Goal: Information Seeking & Learning: Learn about a topic

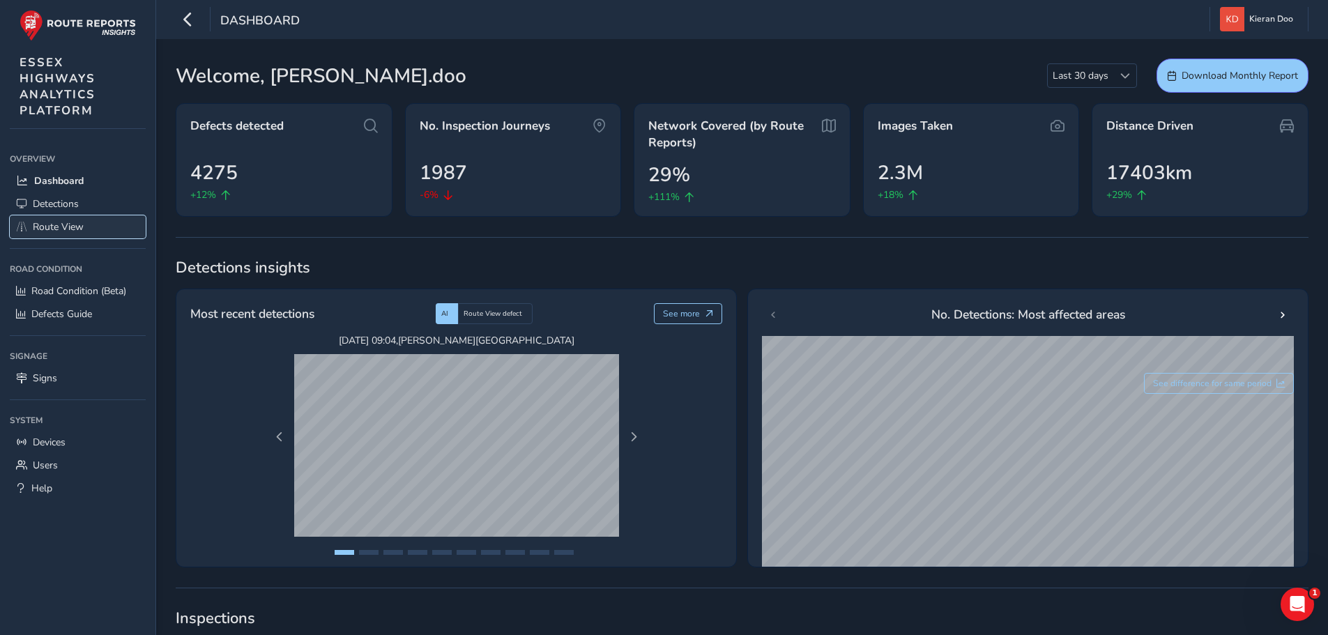
click at [52, 222] on span "Route View" at bounding box center [58, 226] width 51 height 13
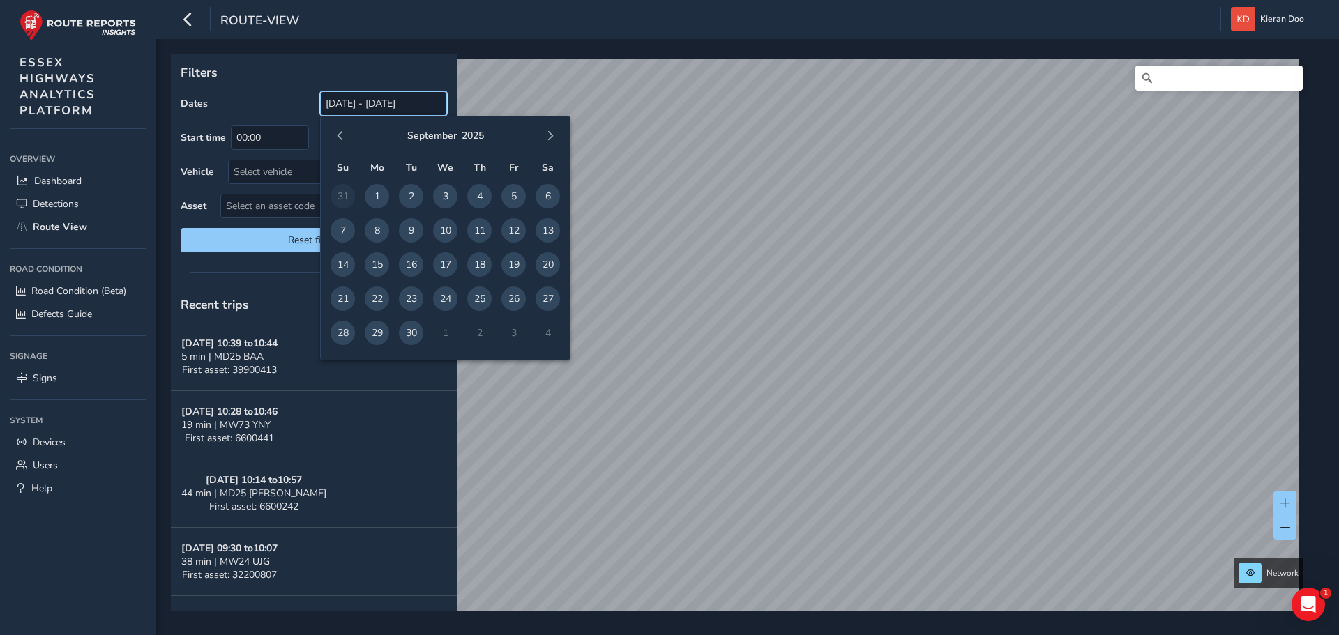
click at [335, 106] on input "[DATE] - [DATE]" at bounding box center [383, 103] width 127 height 24
click at [336, 135] on span "button" at bounding box center [340, 136] width 10 height 10
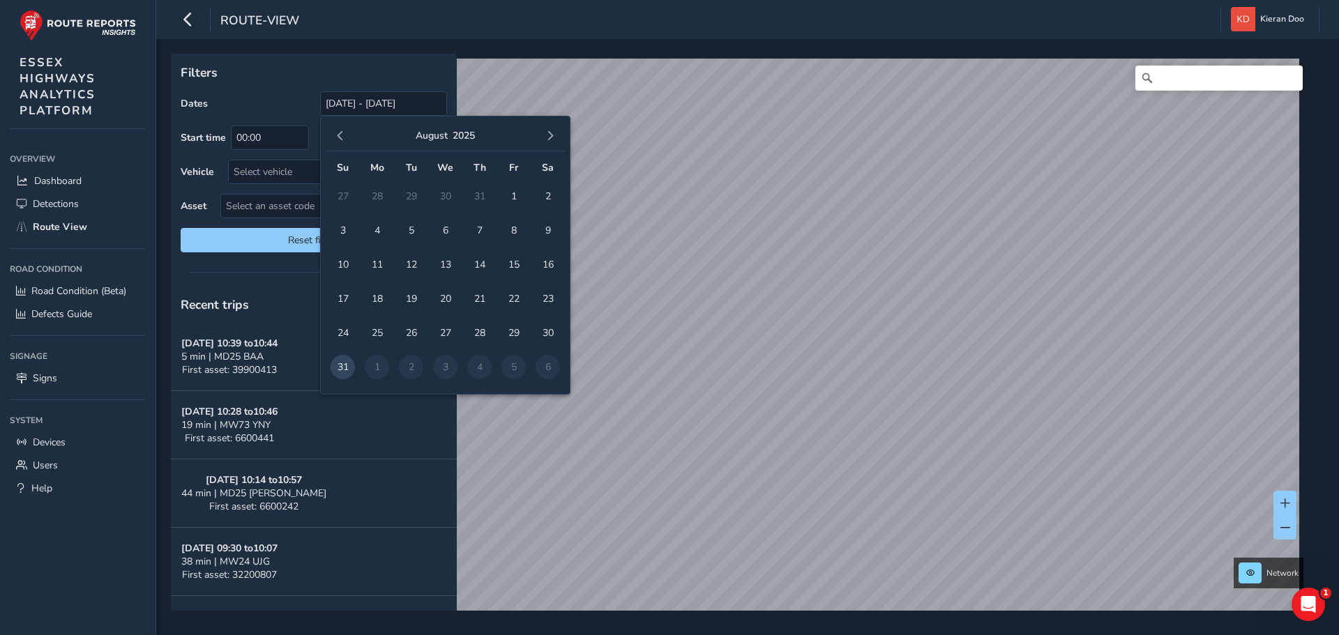
click at [336, 135] on span "button" at bounding box center [340, 136] width 10 height 10
click at [348, 195] on span "1" at bounding box center [342, 196] width 24 height 24
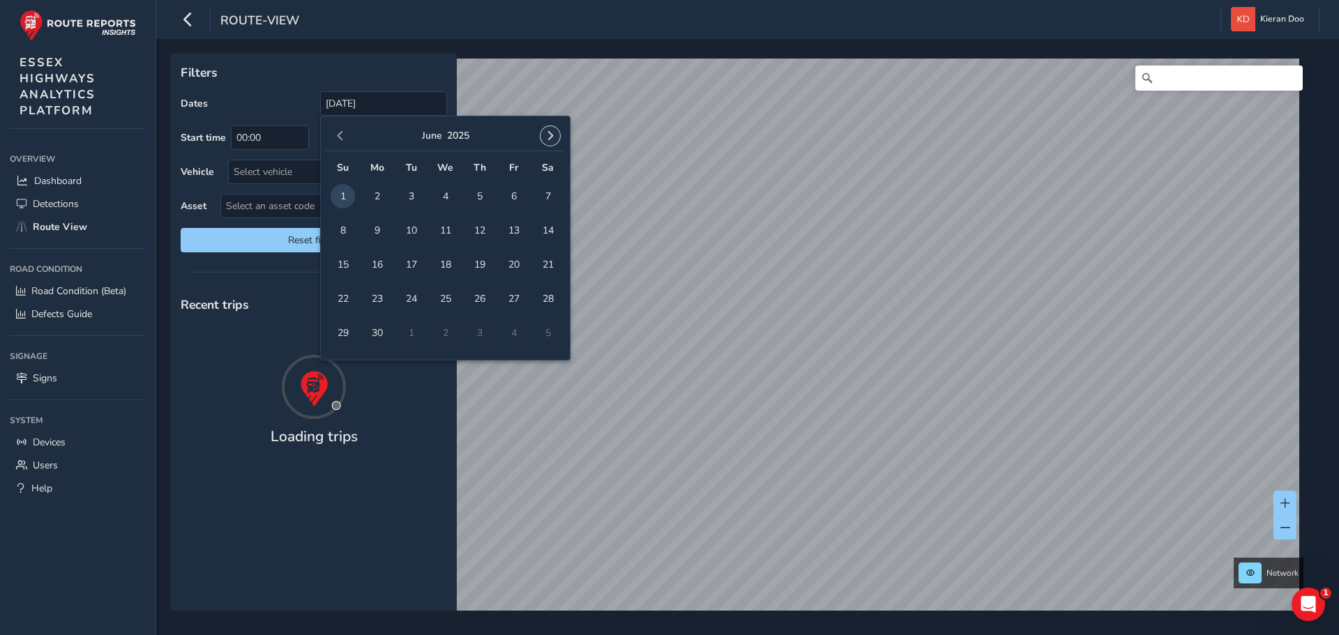
click at [548, 137] on span "button" at bounding box center [550, 136] width 10 height 10
click at [551, 192] on span "1" at bounding box center [547, 196] width 24 height 24
type input "[DATE] - [DATE]"
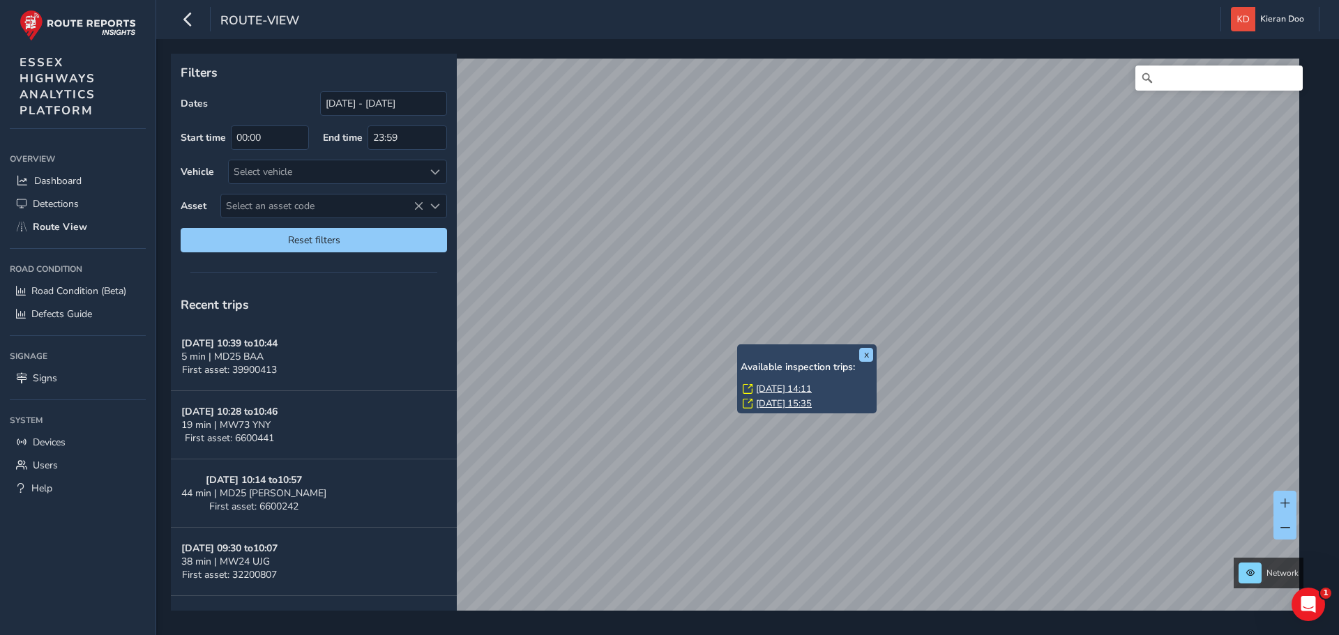
click at [768, 386] on link "[DATE] 14:11" at bounding box center [784, 389] width 56 height 13
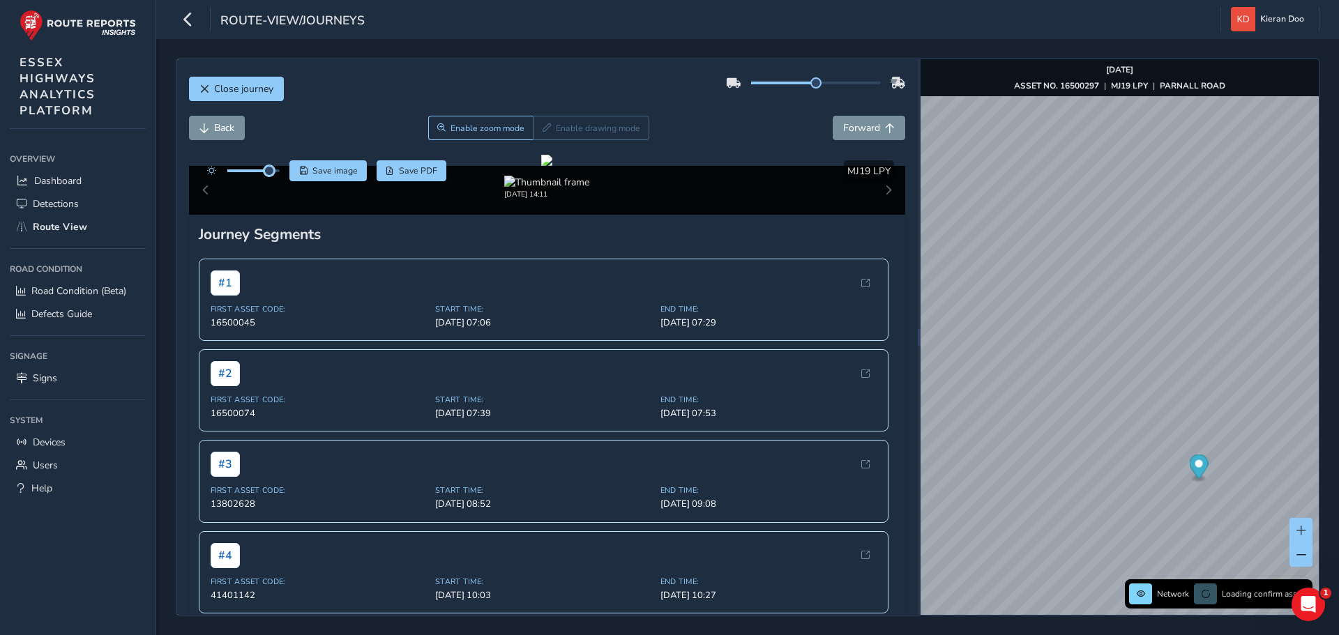
drag, startPoint x: 259, startPoint y: 171, endPoint x: 270, endPoint y: 177, distance: 13.4
click at [270, 177] on div at bounding box center [240, 170] width 80 height 21
click at [541, 166] on div at bounding box center [546, 160] width 11 height 11
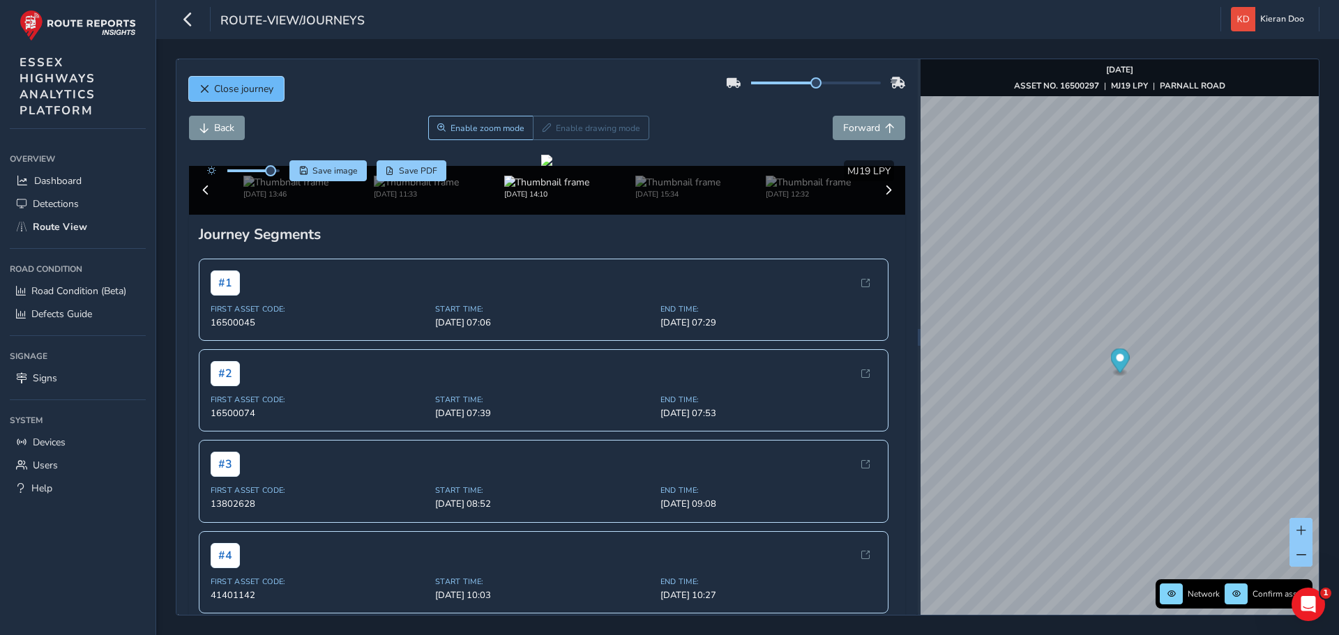
click at [204, 86] on span "Close journey" at bounding box center [204, 89] width 10 height 10
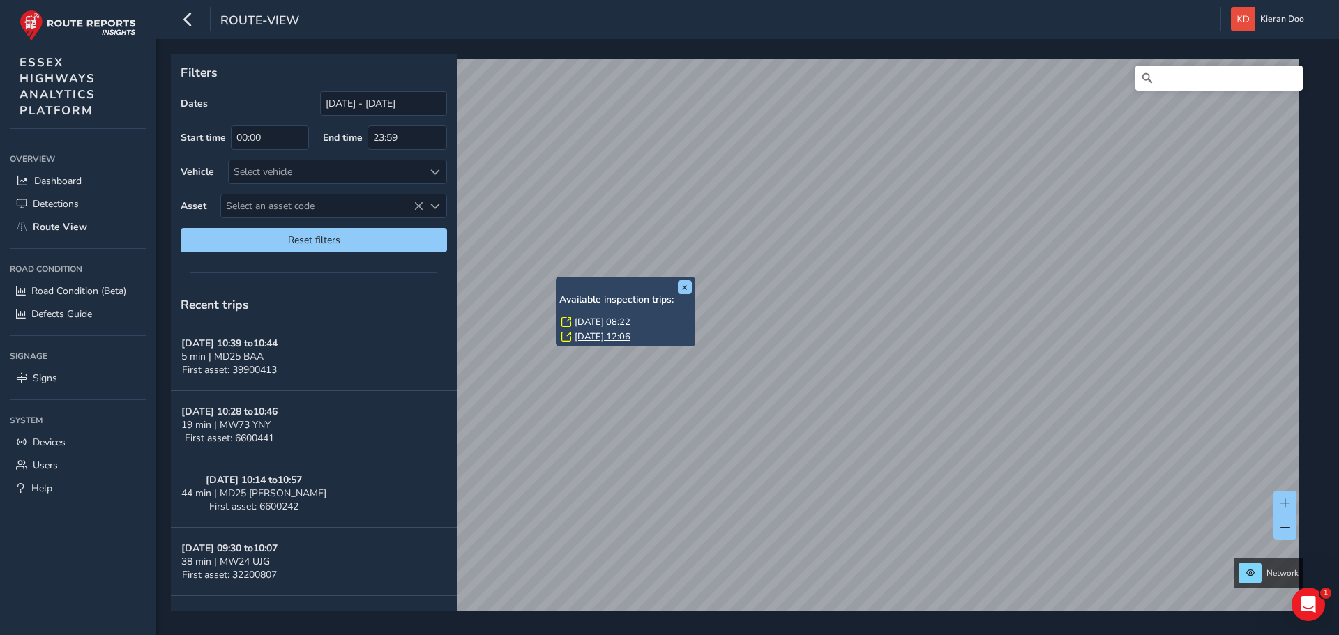
click at [604, 327] on link "[DATE] 08:22" at bounding box center [602, 322] width 56 height 13
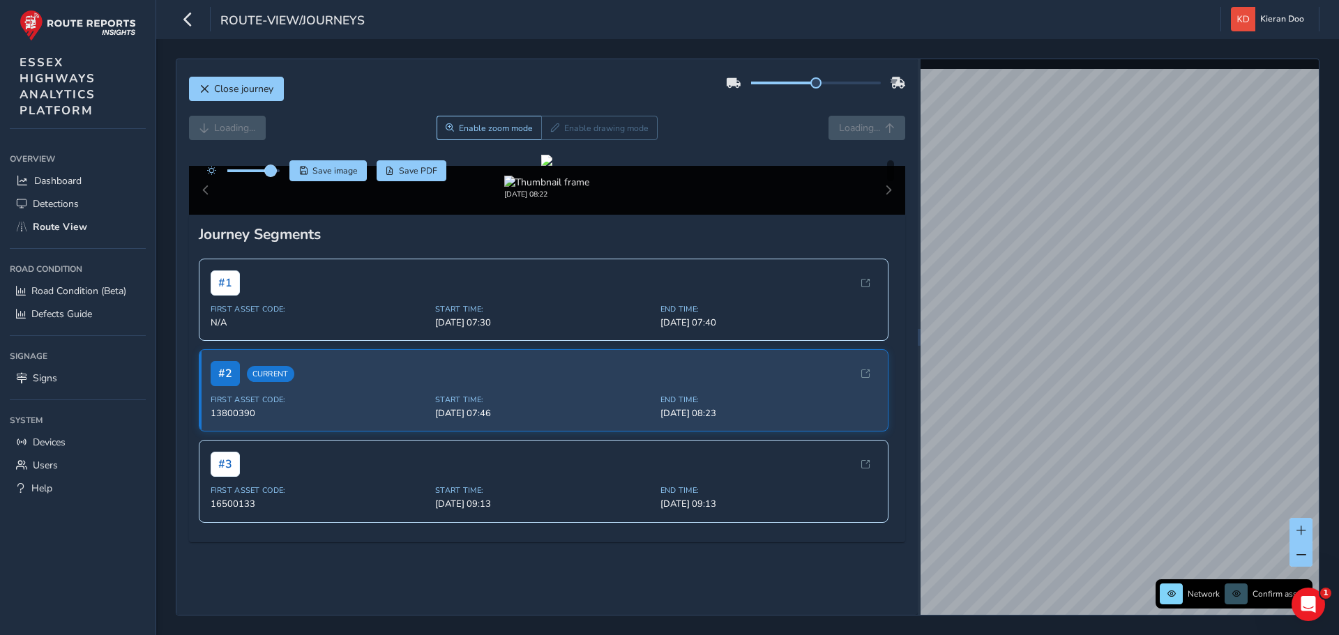
drag, startPoint x: 260, startPoint y: 173, endPoint x: 271, endPoint y: 174, distance: 11.2
click at [271, 174] on span at bounding box center [270, 170] width 11 height 11
click at [552, 166] on div at bounding box center [546, 160] width 11 height 11
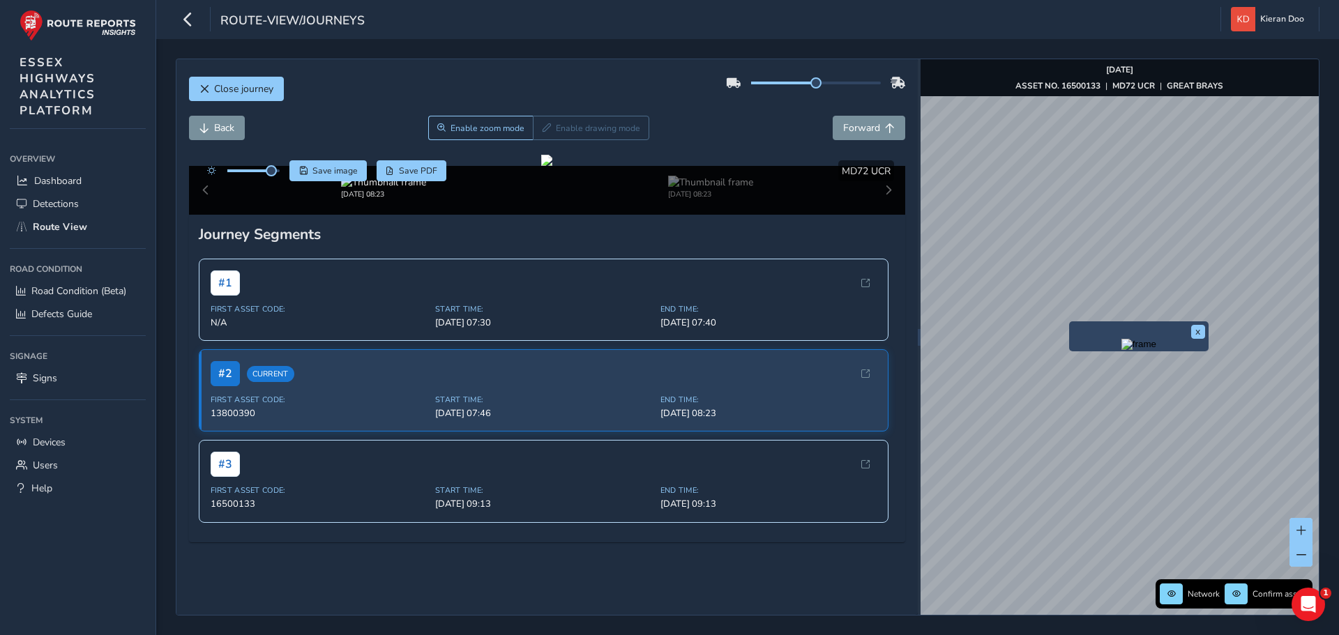
click at [1121, 350] on img "Preview frame" at bounding box center [1138, 344] width 35 height 11
click at [552, 166] on div at bounding box center [546, 160] width 11 height 11
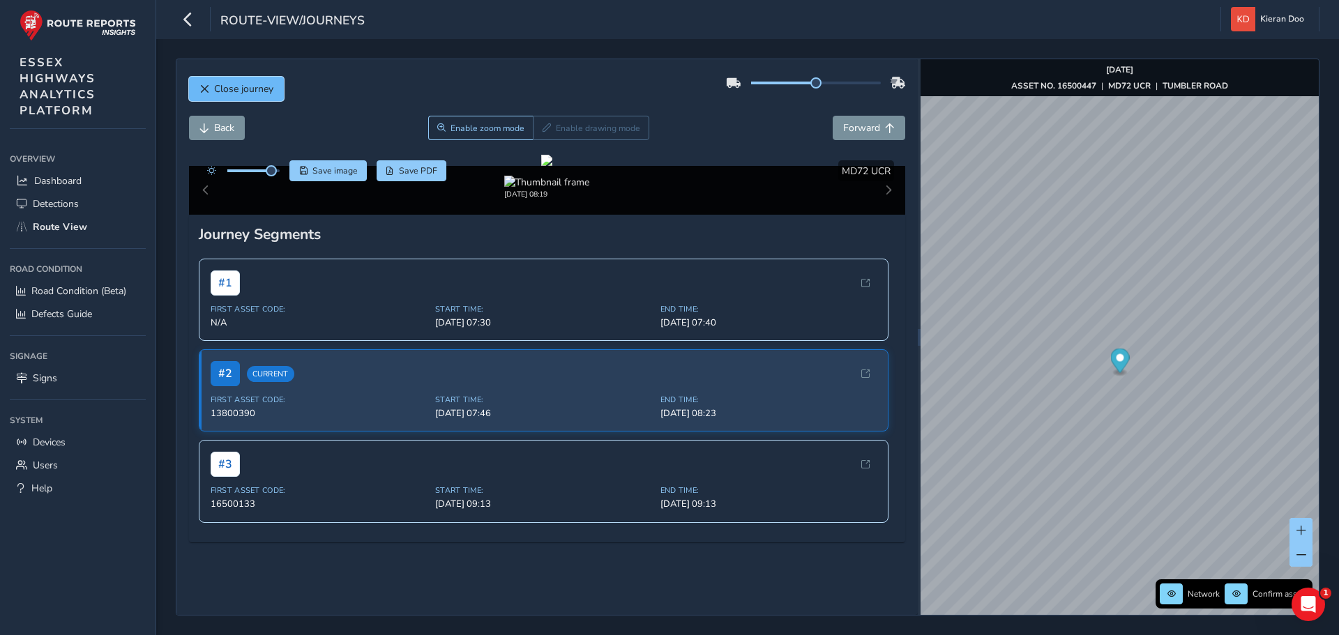
click at [247, 82] on span "Close journey" at bounding box center [243, 88] width 59 height 13
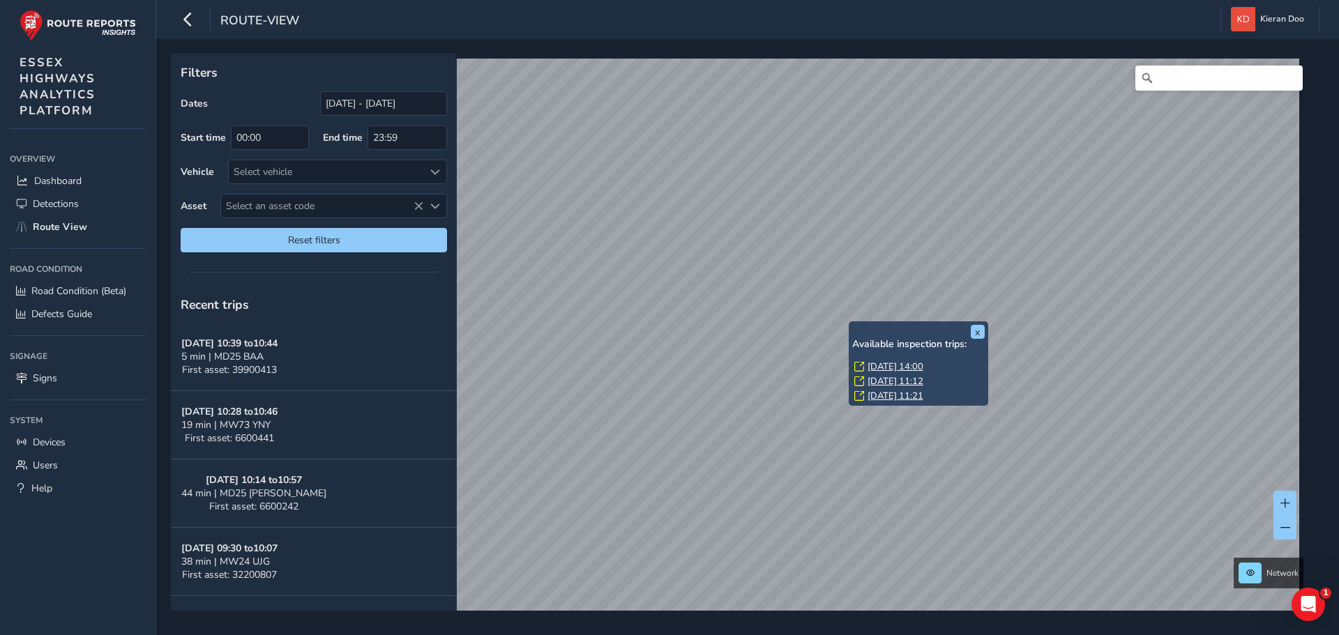
click at [874, 361] on link "[DATE] 14:00" at bounding box center [895, 366] width 56 height 13
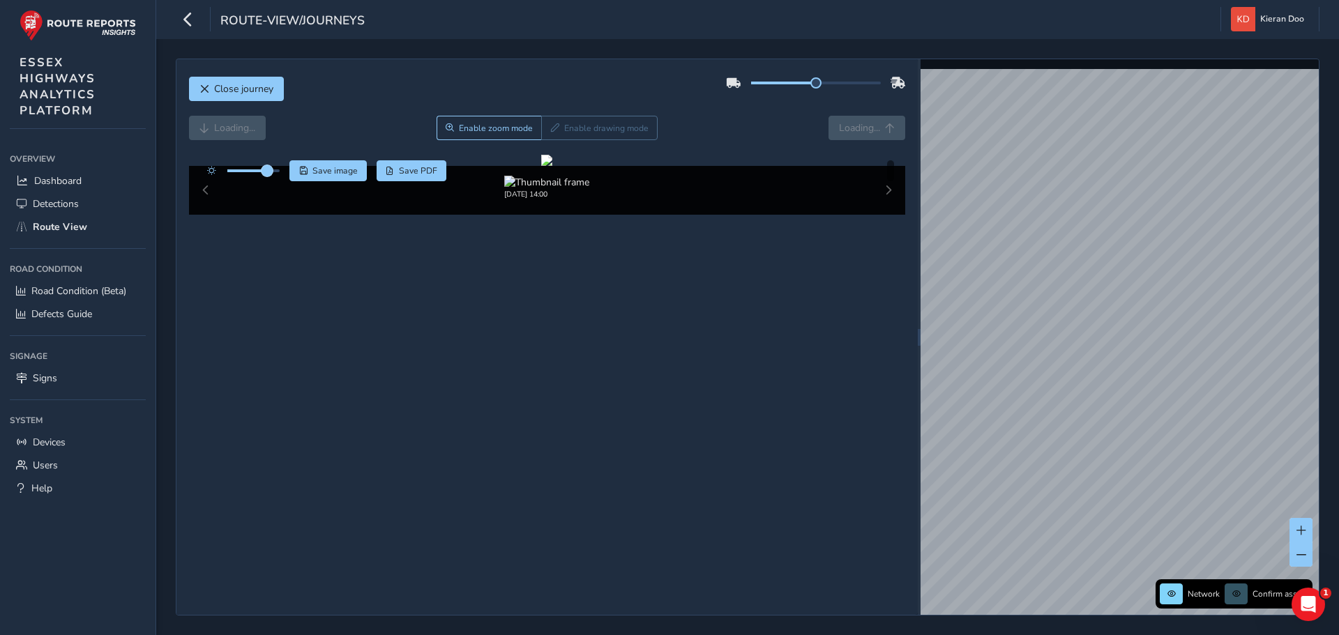
drag, startPoint x: 255, startPoint y: 170, endPoint x: 268, endPoint y: 173, distance: 13.5
click at [268, 173] on span at bounding box center [266, 170] width 11 height 11
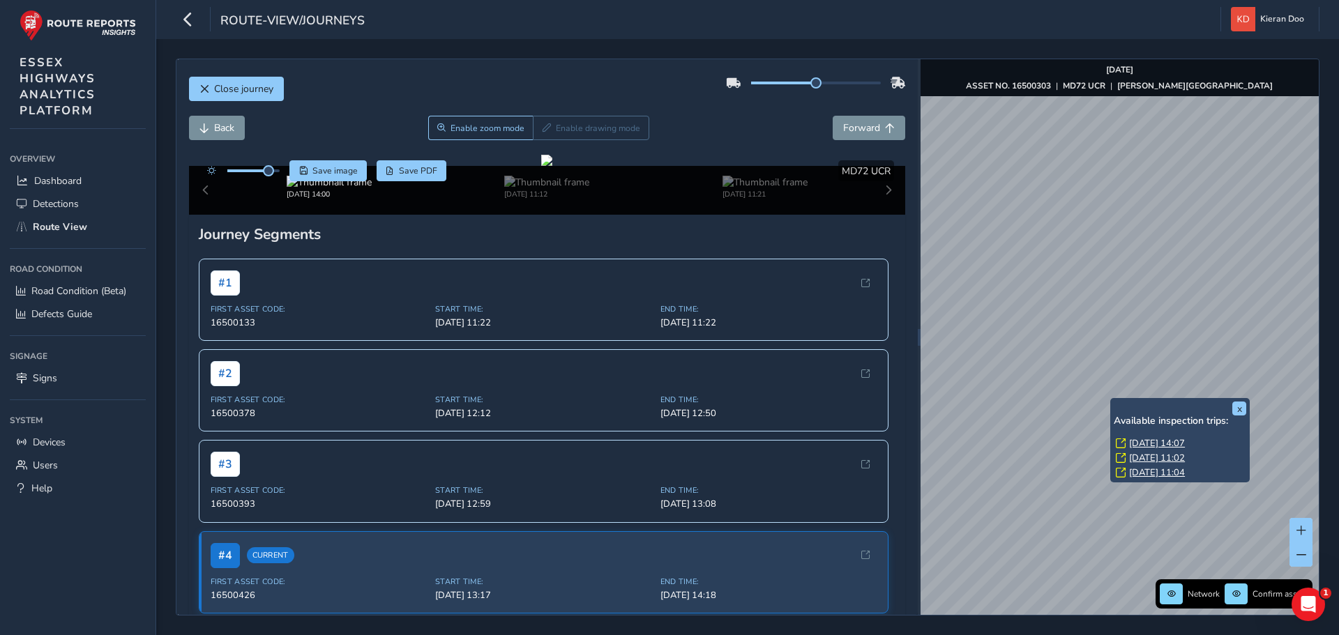
click at [1136, 441] on link "[DATE] 14:07" at bounding box center [1157, 443] width 56 height 13
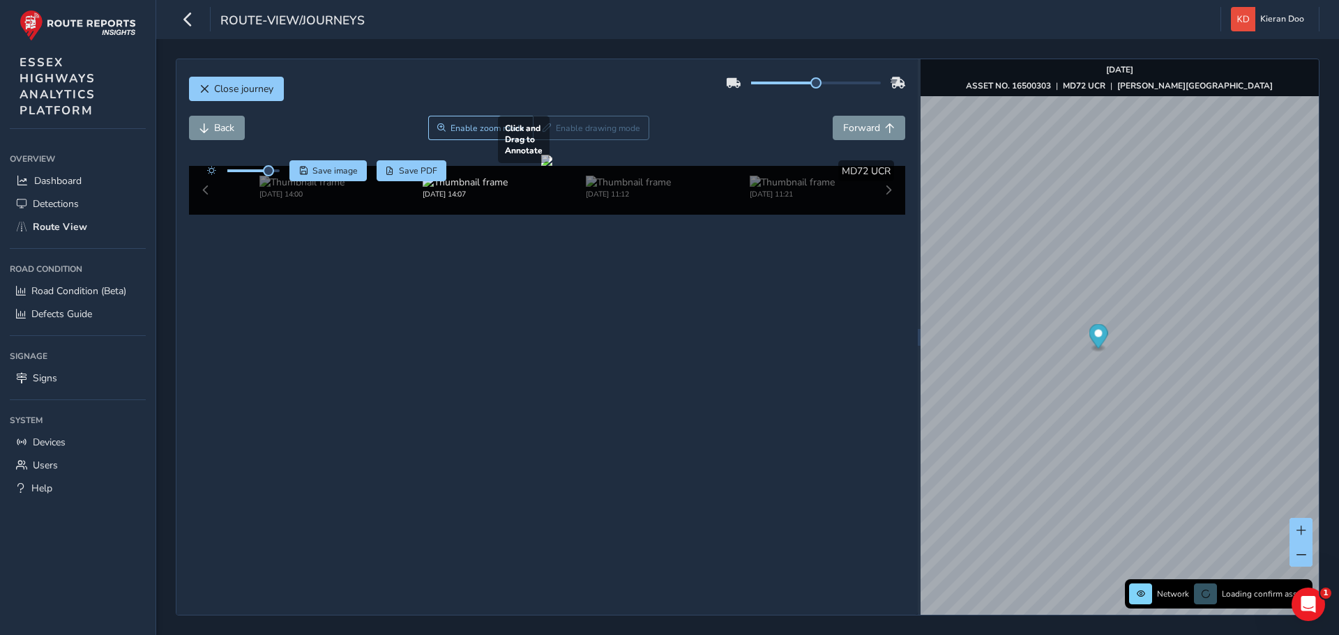
click at [541, 166] on div at bounding box center [546, 160] width 11 height 11
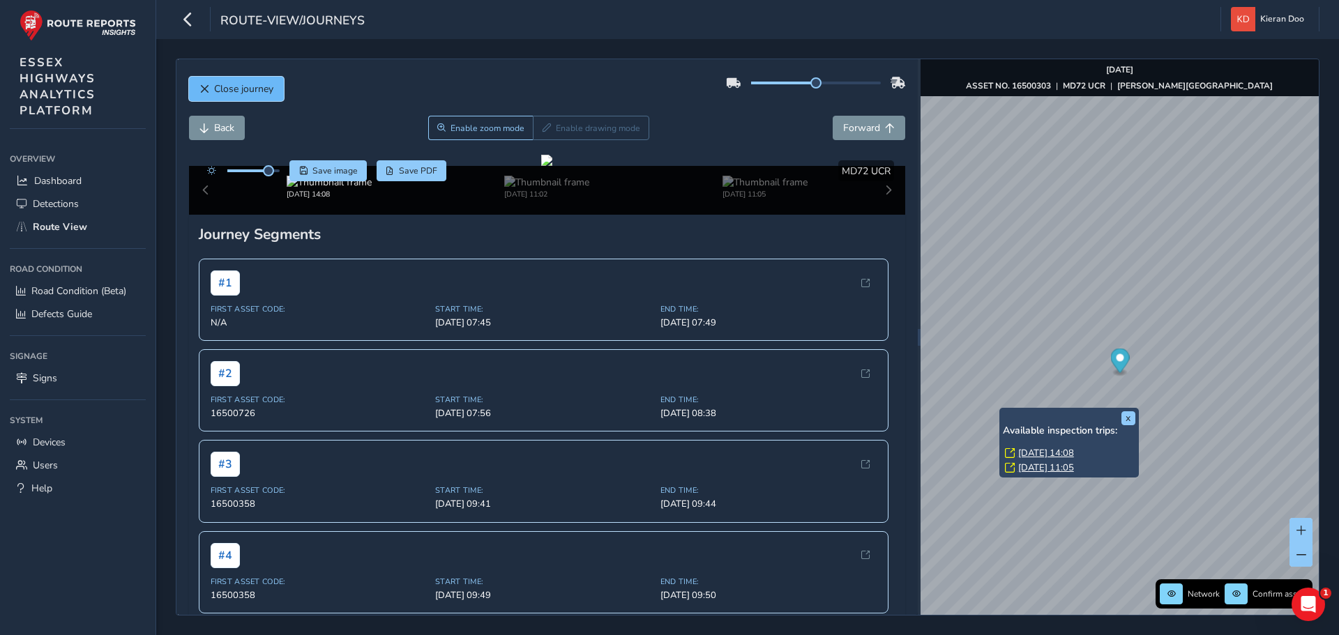
click at [217, 95] on span "Close journey" at bounding box center [243, 88] width 59 height 13
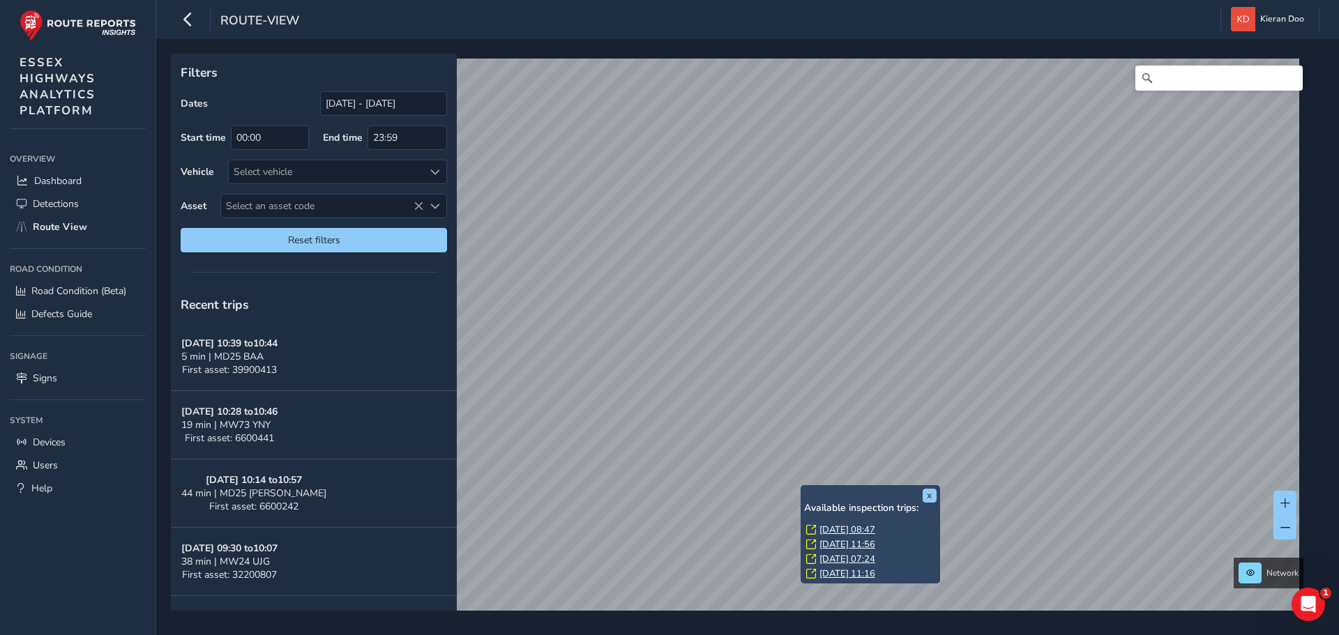
click at [847, 526] on link "[DATE] 08:47" at bounding box center [847, 530] width 56 height 13
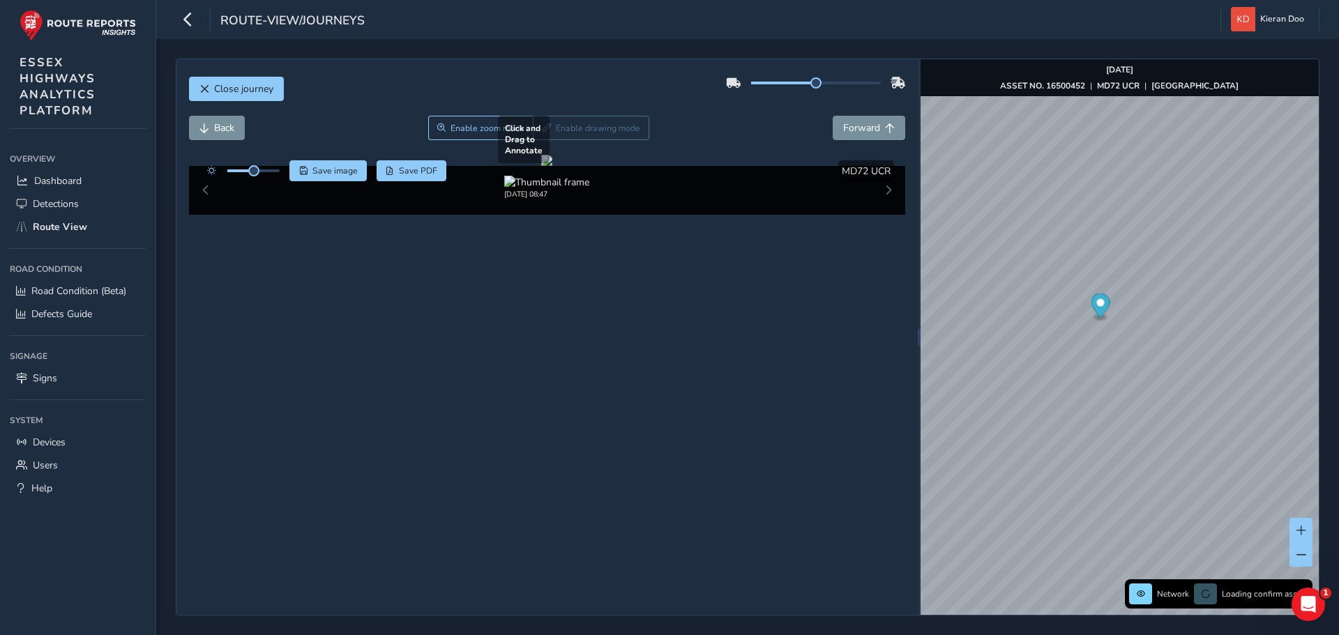
click at [552, 166] on div at bounding box center [546, 160] width 11 height 11
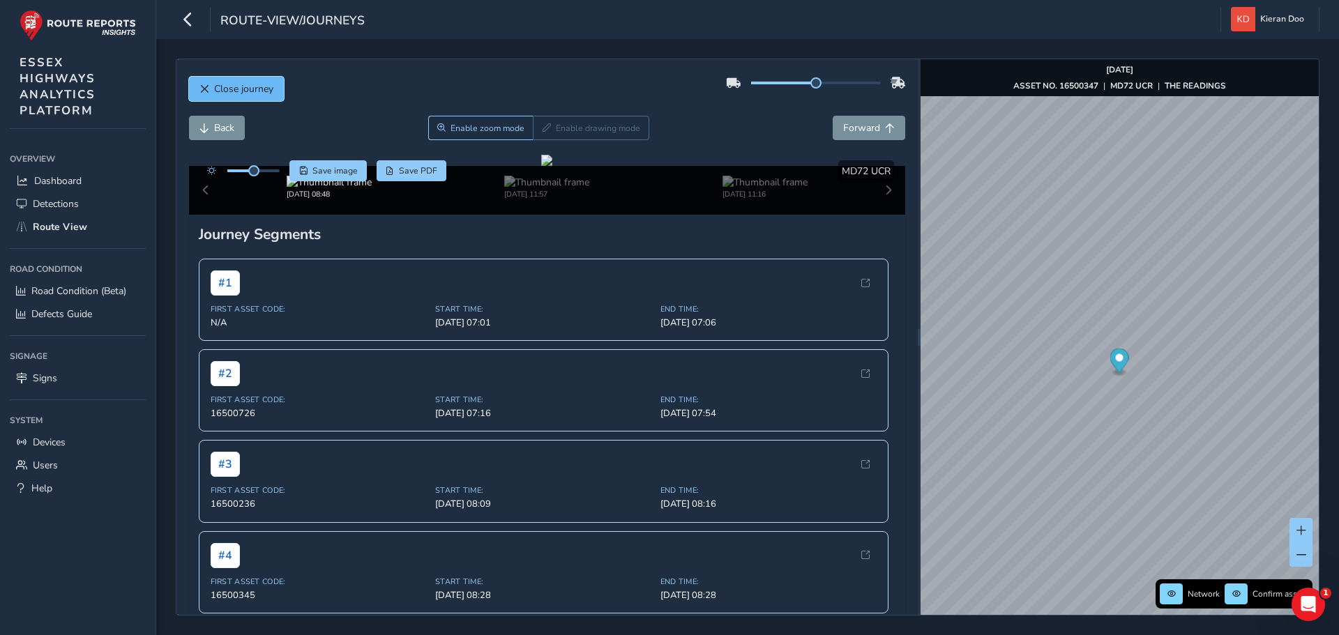
click at [203, 87] on span "Close journey" at bounding box center [204, 89] width 10 height 10
